Goal: Check status: Check status

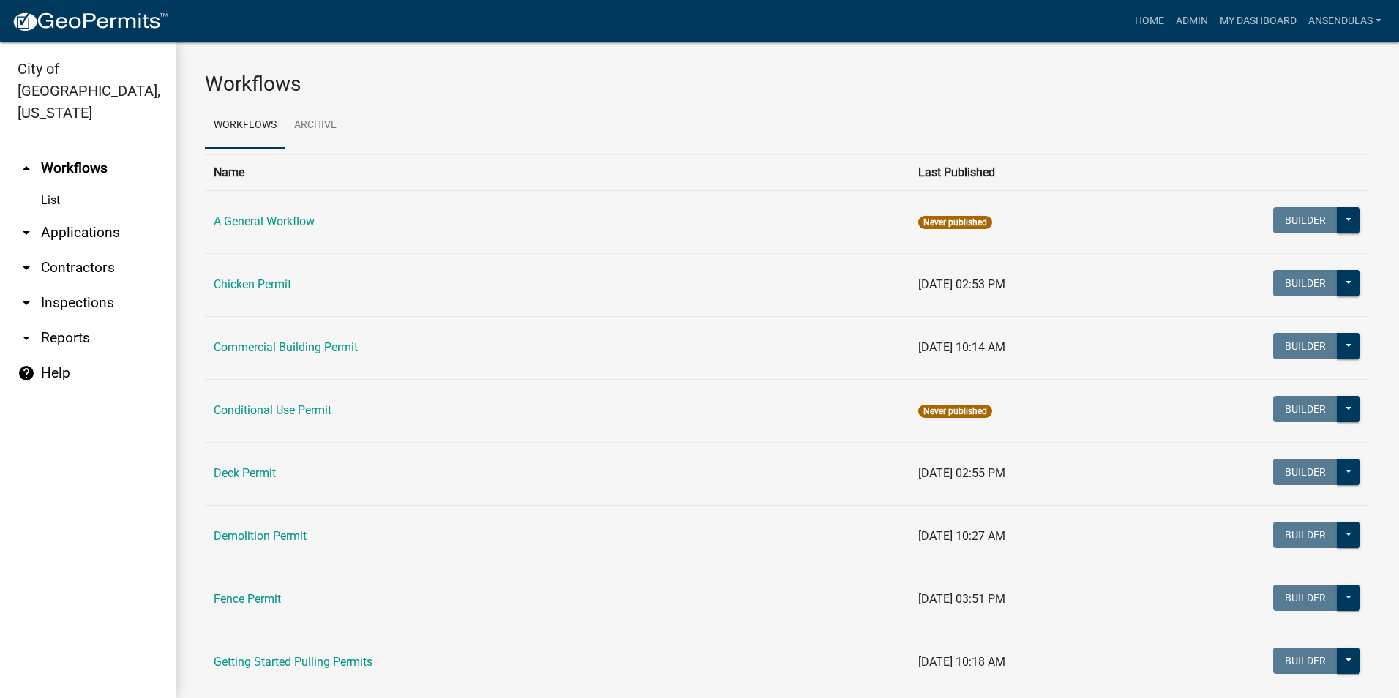
drag, startPoint x: 0, startPoint y: 0, endPoint x: 457, endPoint y: 75, distance: 463.5
click at [457, 75] on h3 "Workflows" at bounding box center [787, 84] width 1165 height 25
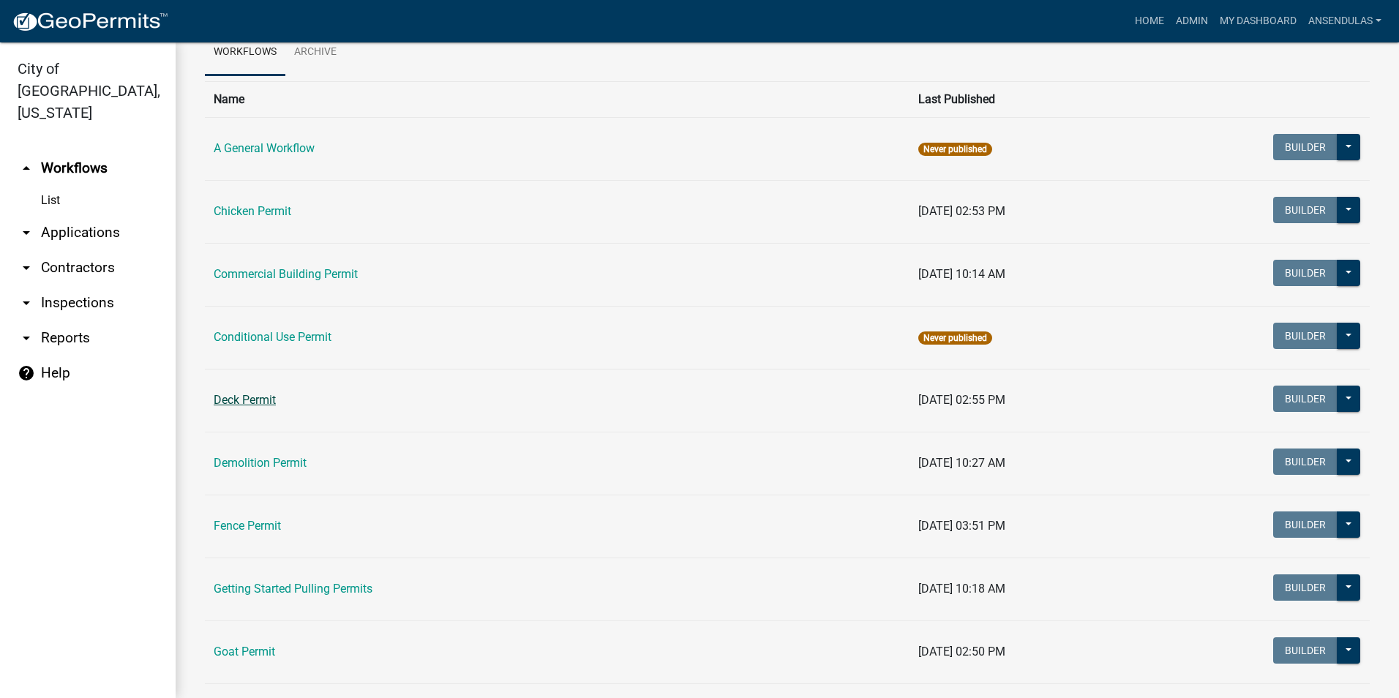
click at [262, 406] on link "Deck Permit" at bounding box center [245, 400] width 62 height 14
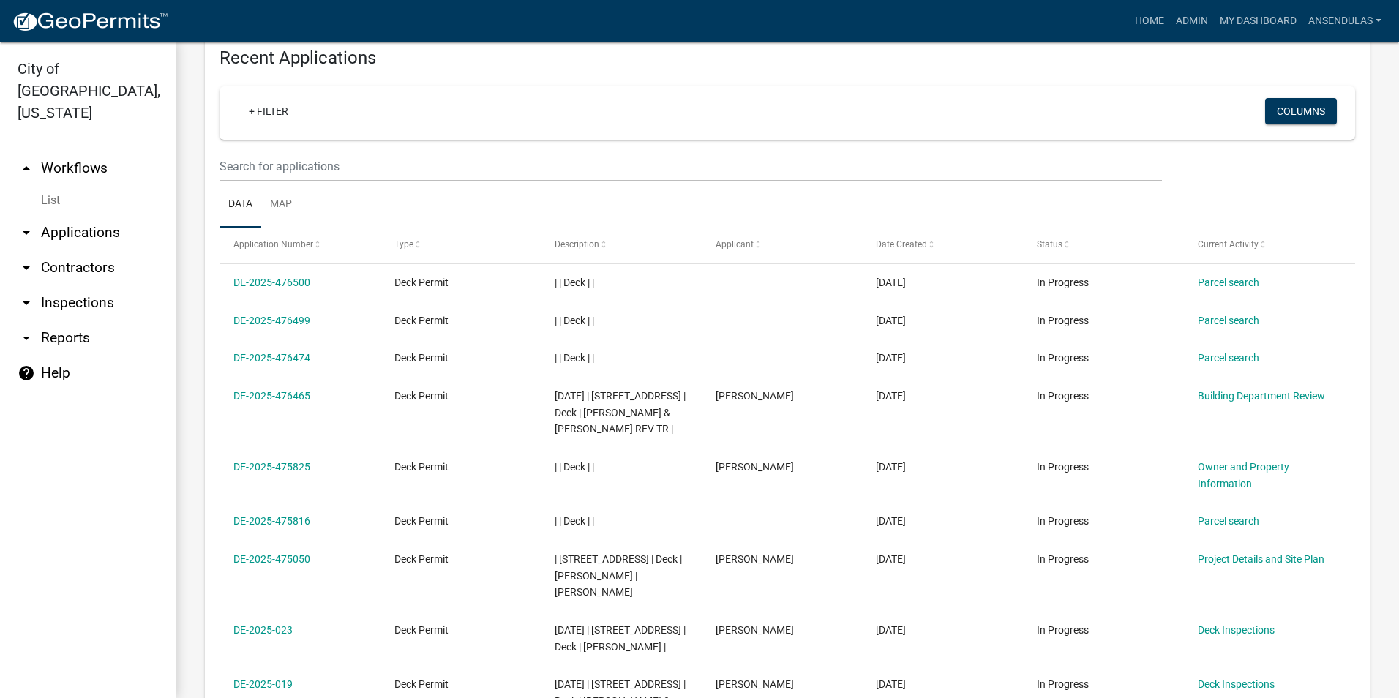
scroll to position [585, 0]
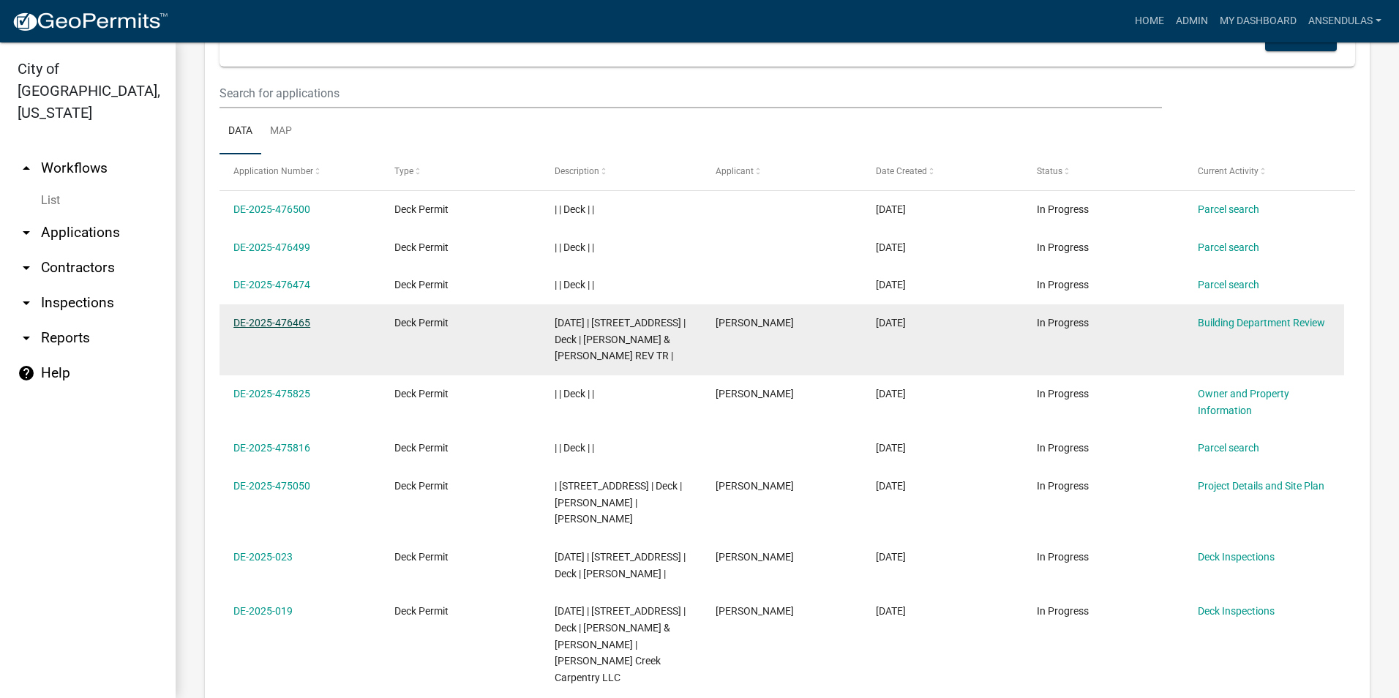
click at [285, 318] on link "DE-2025-476465" at bounding box center [271, 323] width 77 height 12
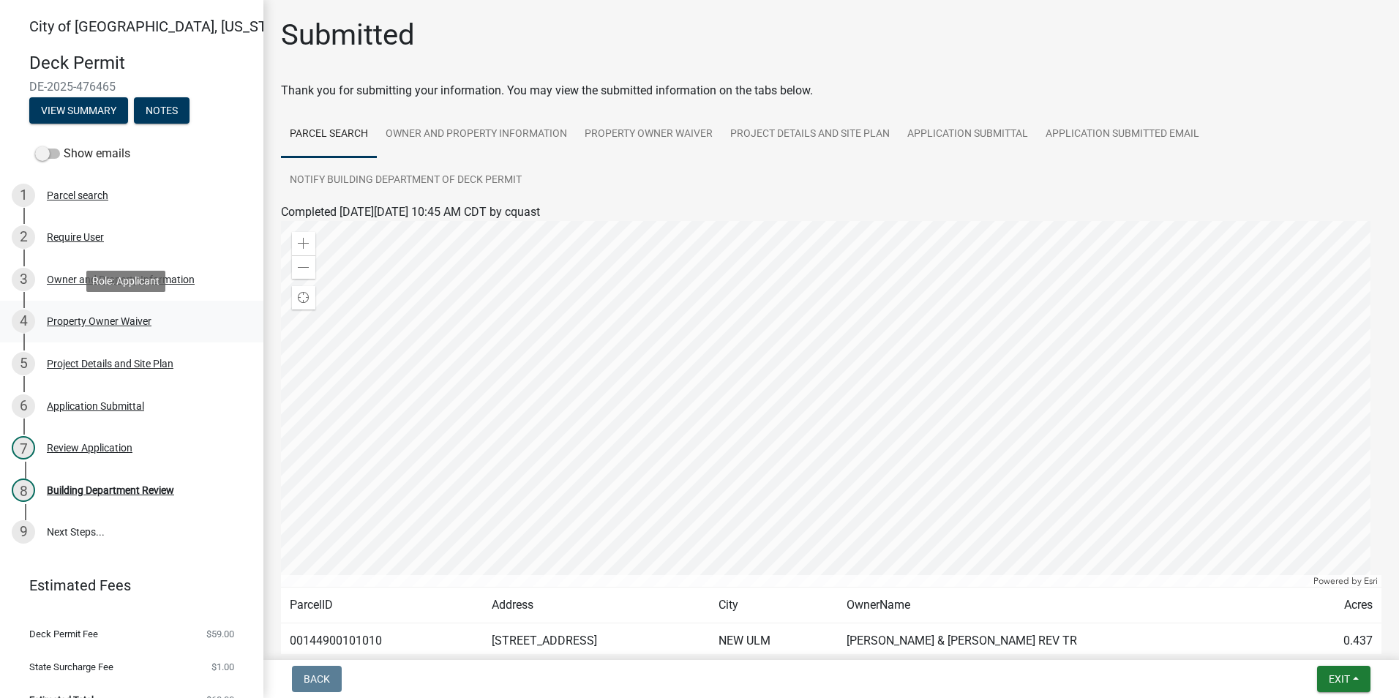
click at [102, 326] on div "Property Owner Waiver" at bounding box center [99, 321] width 105 height 10
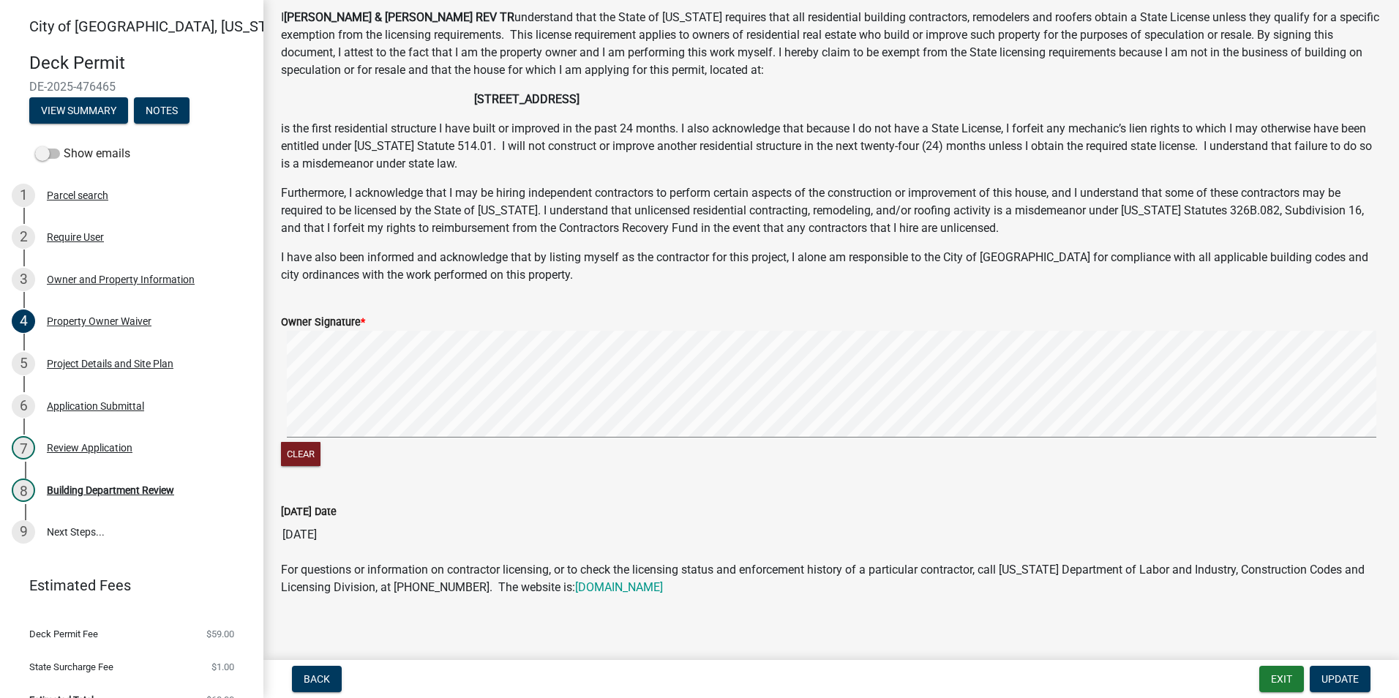
scroll to position [225, 0]
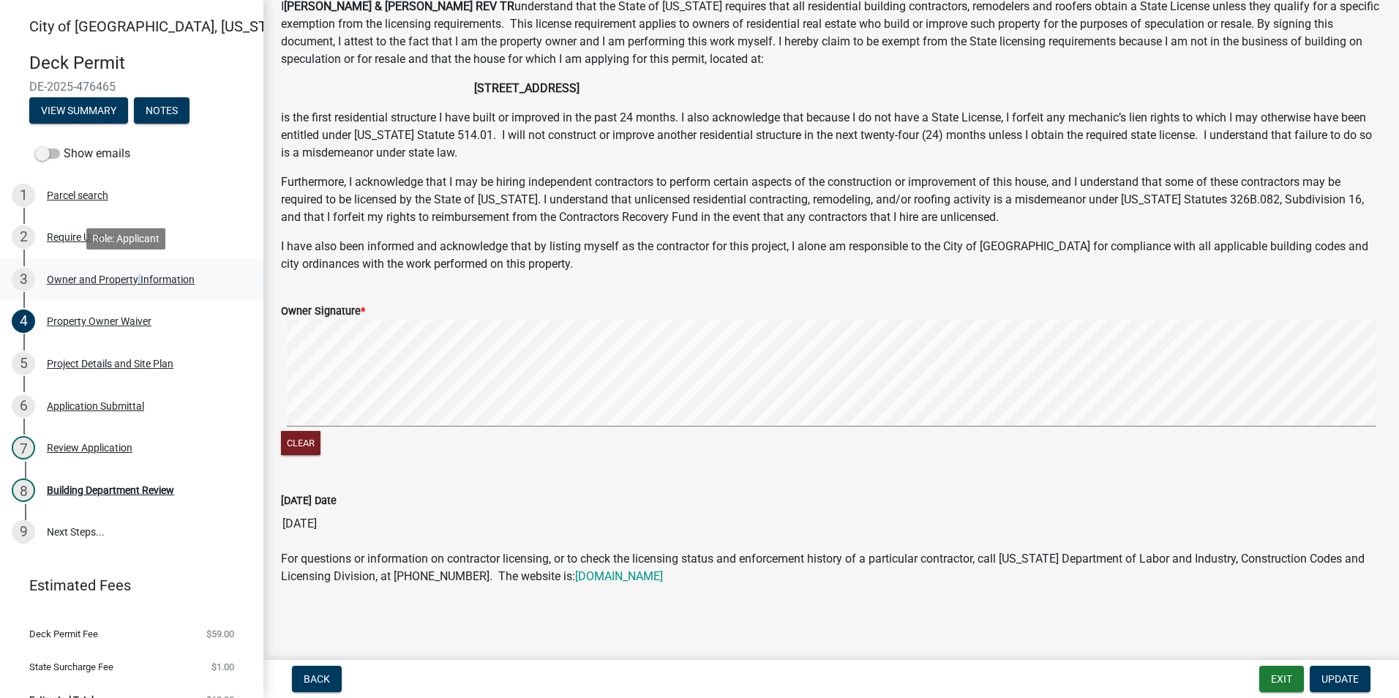
click at [134, 274] on div "Owner and Property Information" at bounding box center [121, 279] width 148 height 10
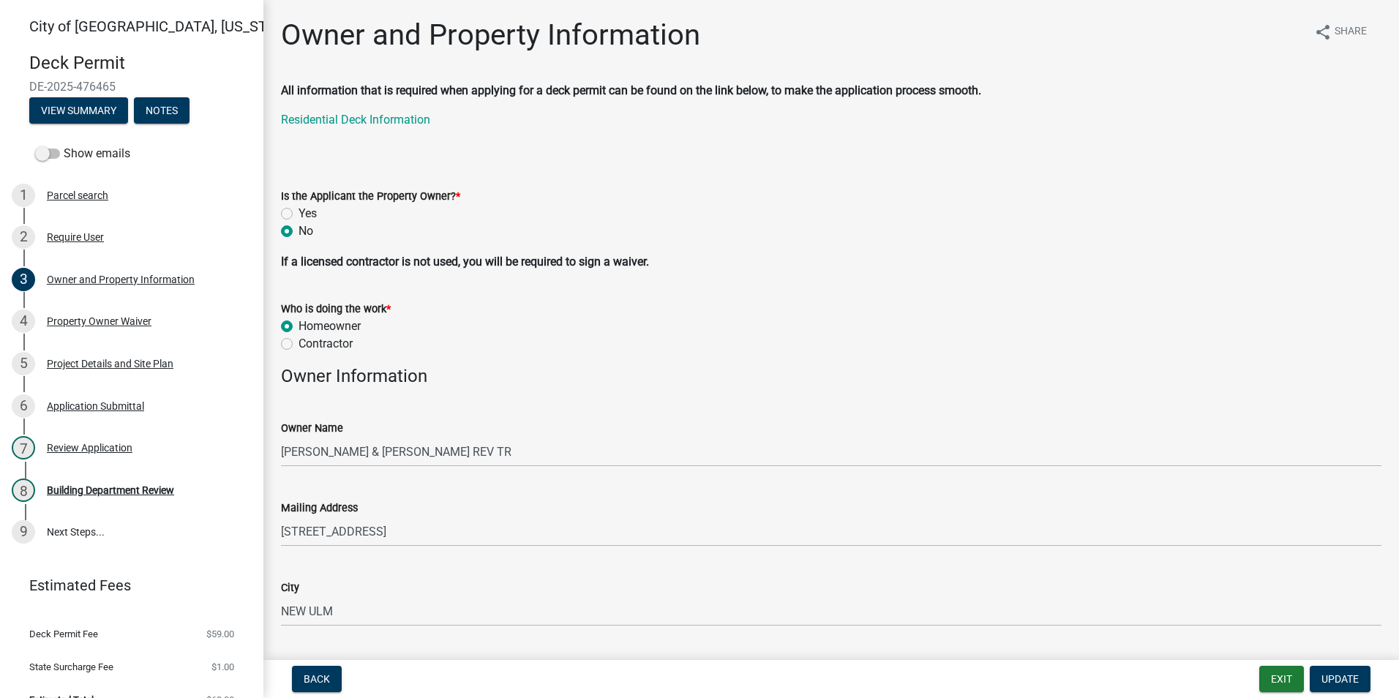
click at [360, 402] on div "Owner Name [PERSON_NAME] & [PERSON_NAME] REV TR" at bounding box center [831, 433] width 1100 height 68
click at [105, 401] on div "Application Submittal" at bounding box center [95, 406] width 97 height 10
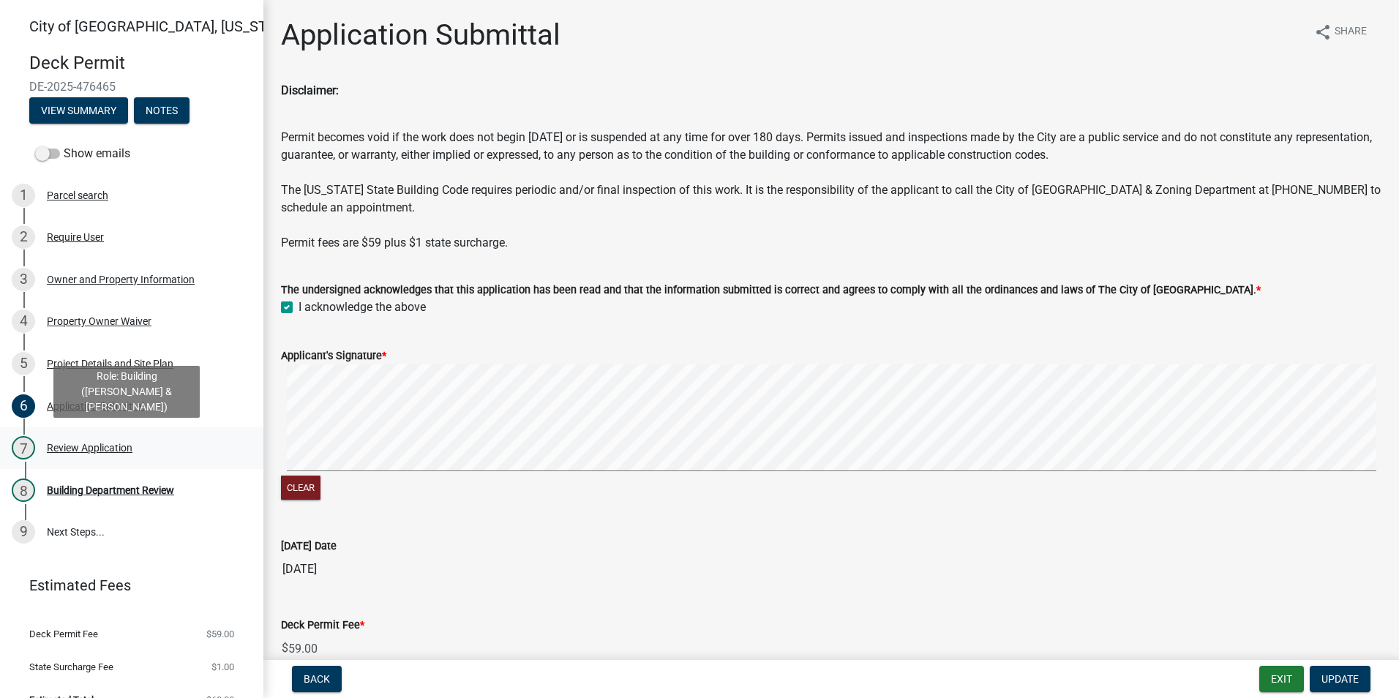
click at [104, 443] on div "Review Application" at bounding box center [90, 448] width 86 height 10
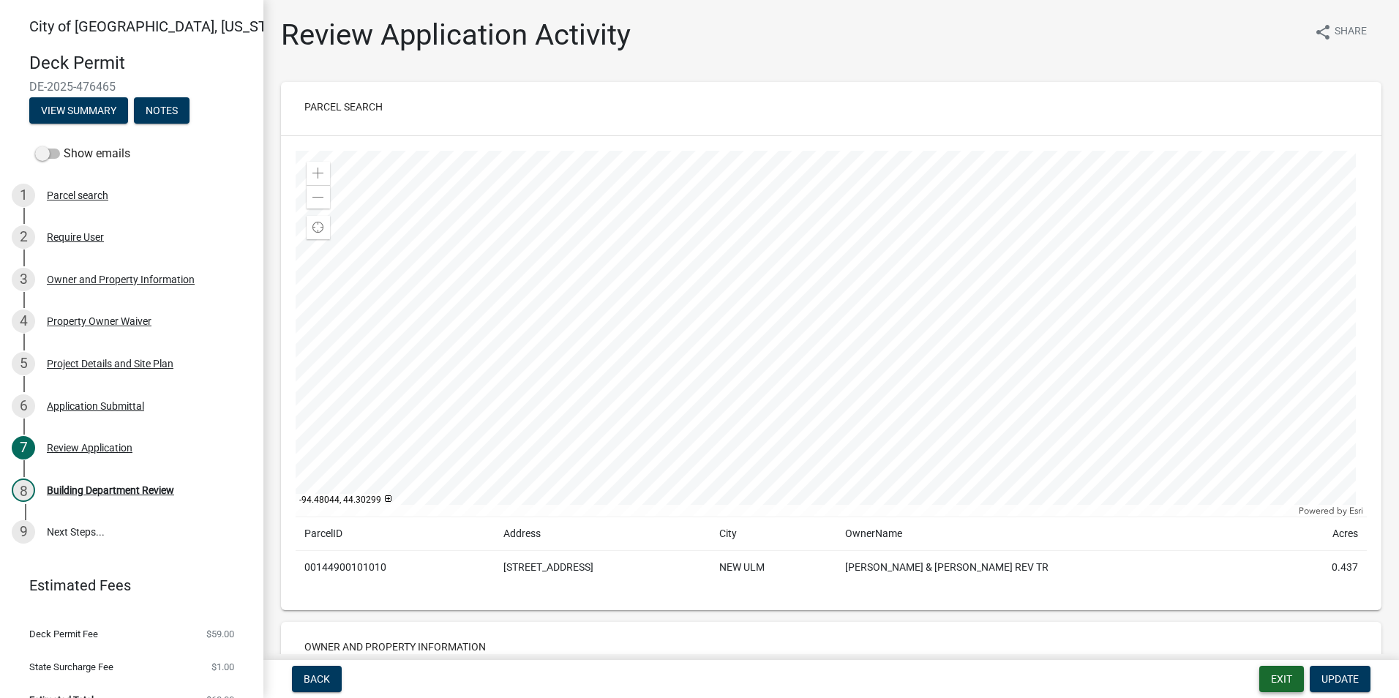
click at [1277, 679] on button "Exit" at bounding box center [1281, 679] width 45 height 26
